Goal: Check status: Check status

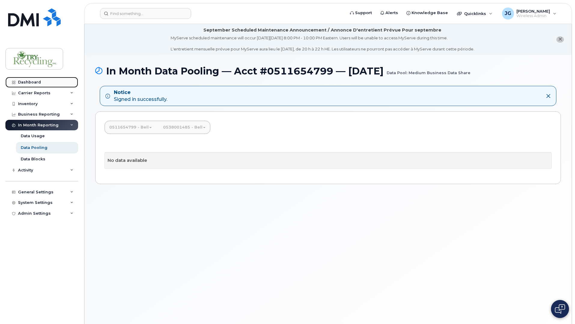
click at [27, 83] on div "Dashboard" at bounding box center [29, 82] width 23 height 5
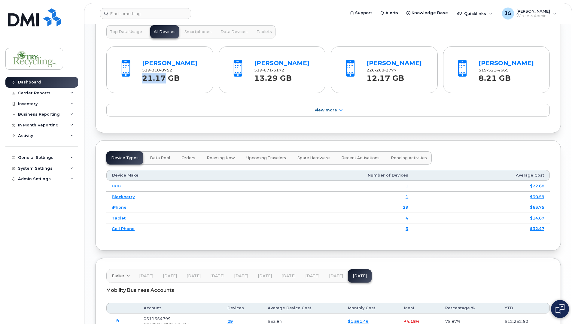
scroll to position [628, 0]
click at [264, 62] on link "Madison Graham" at bounding box center [281, 62] width 55 height 7
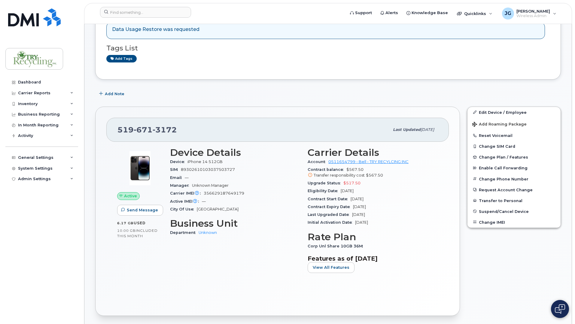
click at [242, 223] on h3 "Business Unit" at bounding box center [235, 223] width 130 height 11
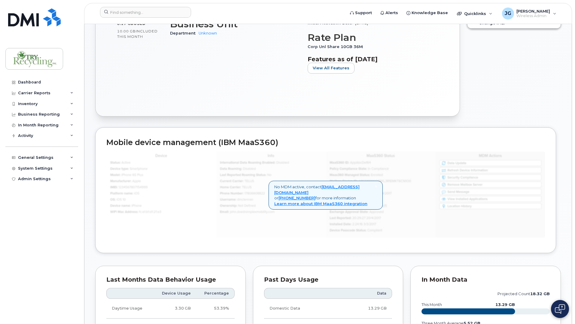
scroll to position [283, 0]
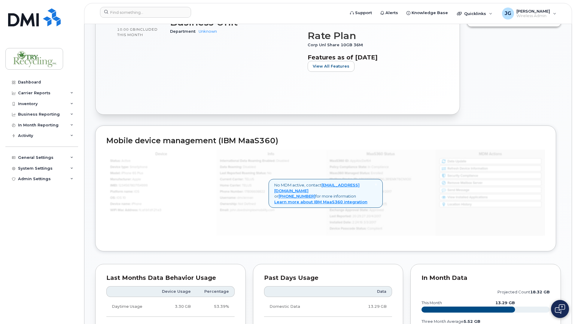
click at [288, 238] on div "× No MDM active, contact helpdesk@simplexmobility.com or 1-877-689-8289 for mor…" at bounding box center [325, 192] width 439 height 95
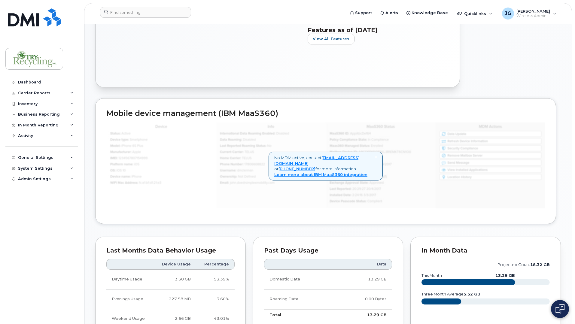
scroll to position [307, 0]
